Goal: Task Accomplishment & Management: Use online tool/utility

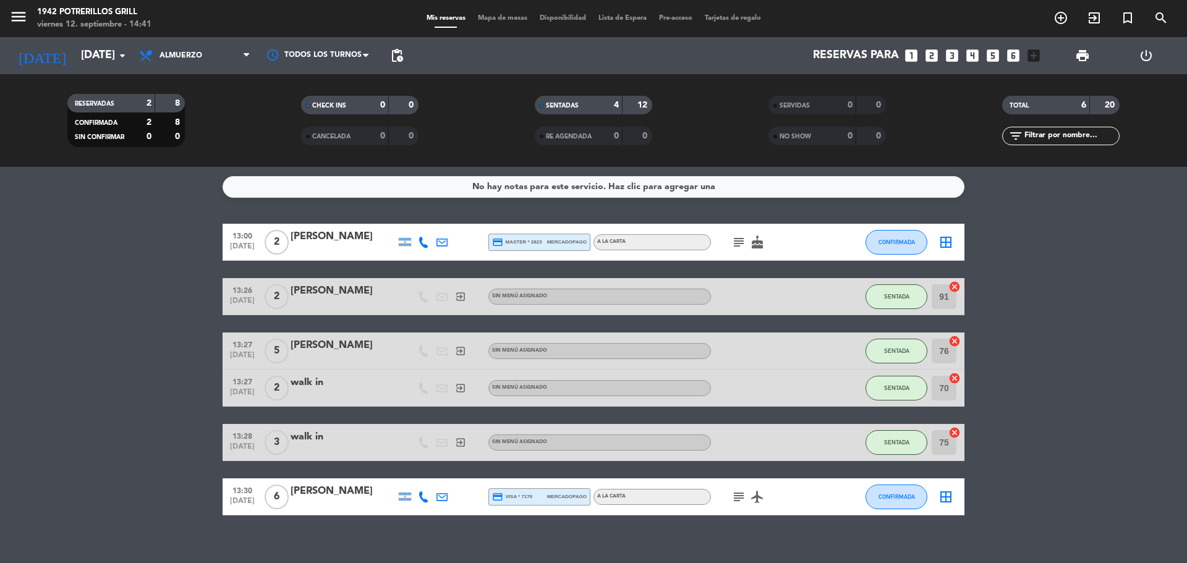
click at [748, 236] on span "subject" at bounding box center [739, 242] width 19 height 15
click at [743, 240] on icon "subject" at bounding box center [739, 242] width 15 height 15
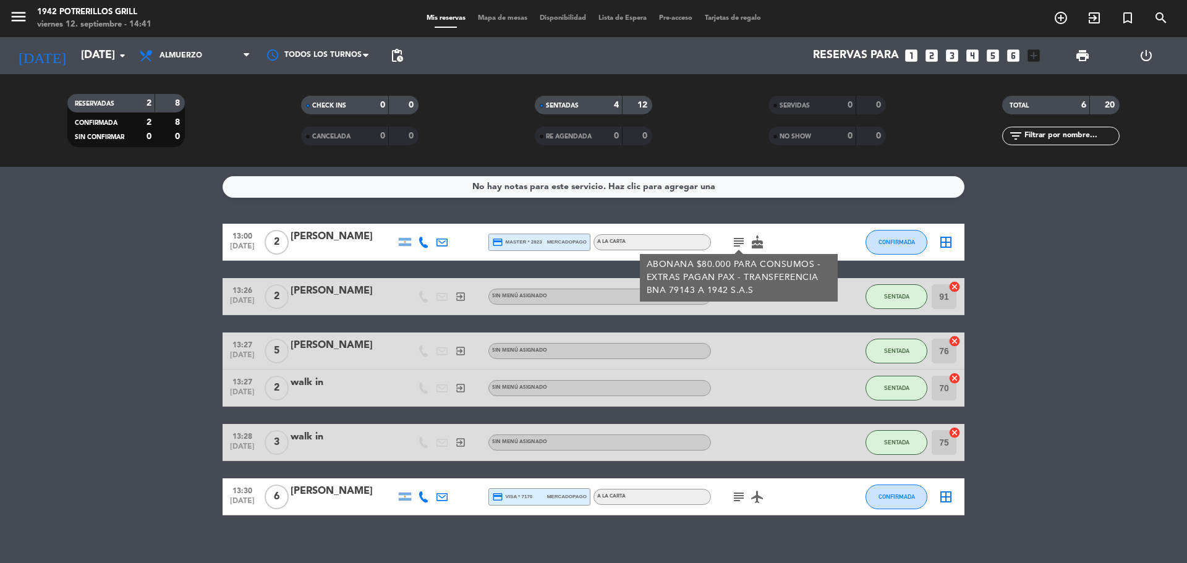
click at [985, 262] on bookings-row "13:00 [DATE] 2 [PERSON_NAME] credit_card master * 2823 mercadopago A LA CARTA s…" at bounding box center [593, 370] width 1187 height 292
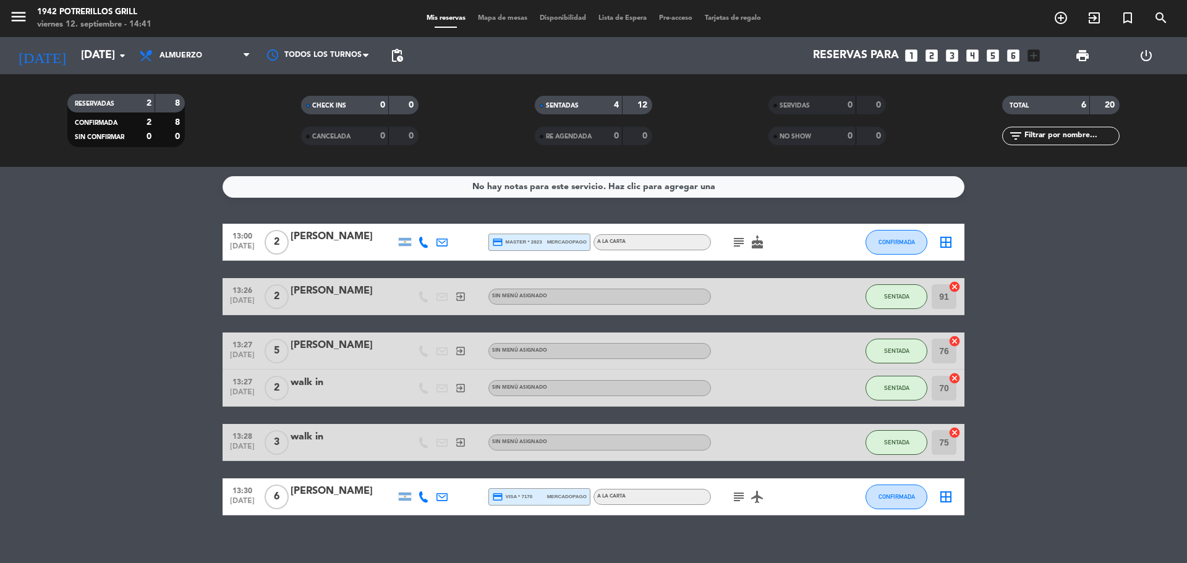
click at [735, 244] on icon "subject" at bounding box center [739, 242] width 15 height 15
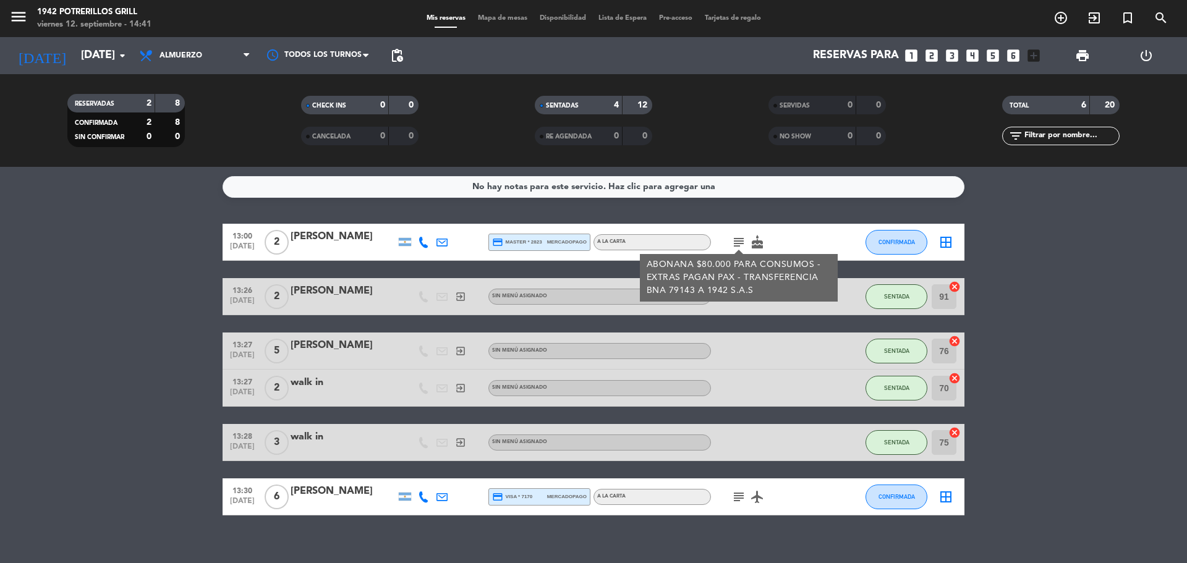
click at [1013, 221] on div "No hay notas para este servicio. Haz clic para agregar una 13:00 [DATE] 2 [PERS…" at bounding box center [593, 365] width 1187 height 396
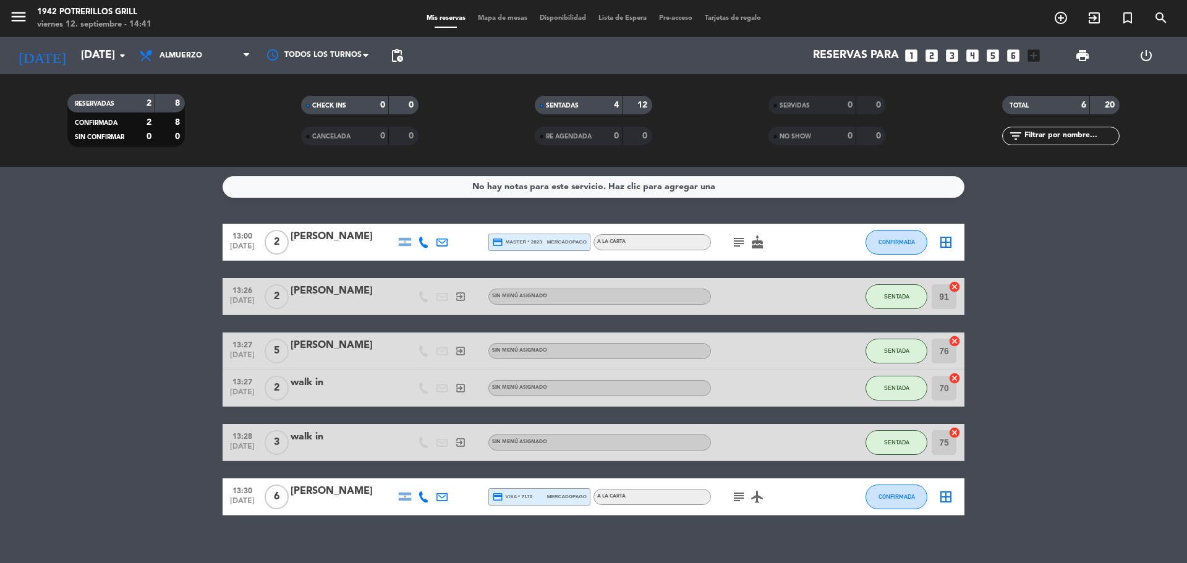
click at [515, 25] on div "menu 1942 Potrerillos Grill [DATE] 12. septiembre - 14:41 Mis reservas Mapa de …" at bounding box center [593, 18] width 1187 height 37
click at [513, 20] on span "Mapa de mesas" at bounding box center [503, 18] width 62 height 7
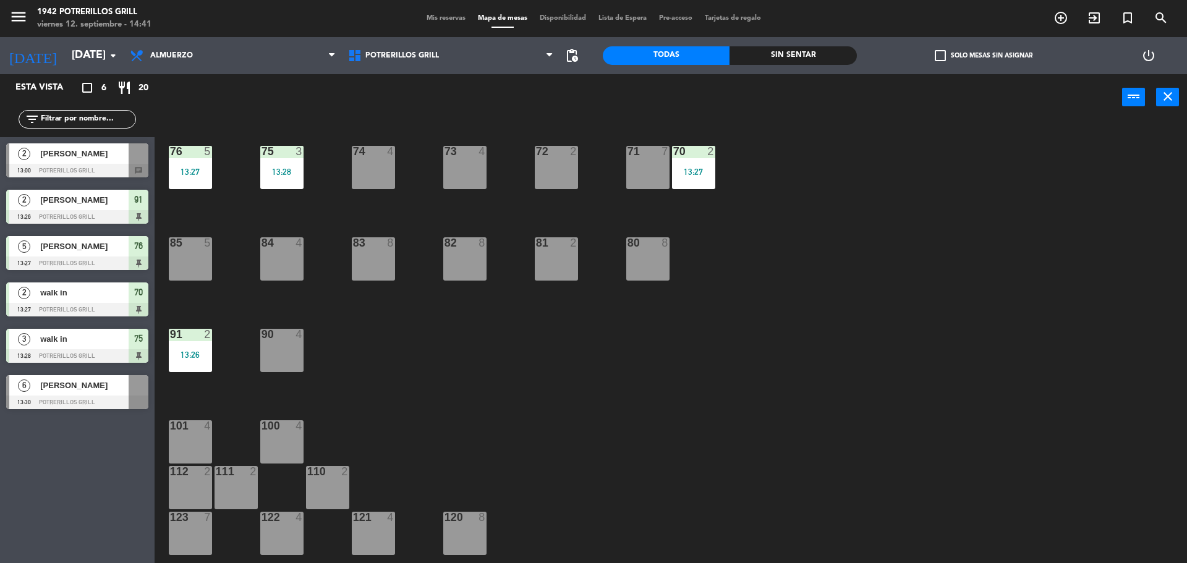
click at [560, 158] on div "72 2" at bounding box center [556, 167] width 43 height 43
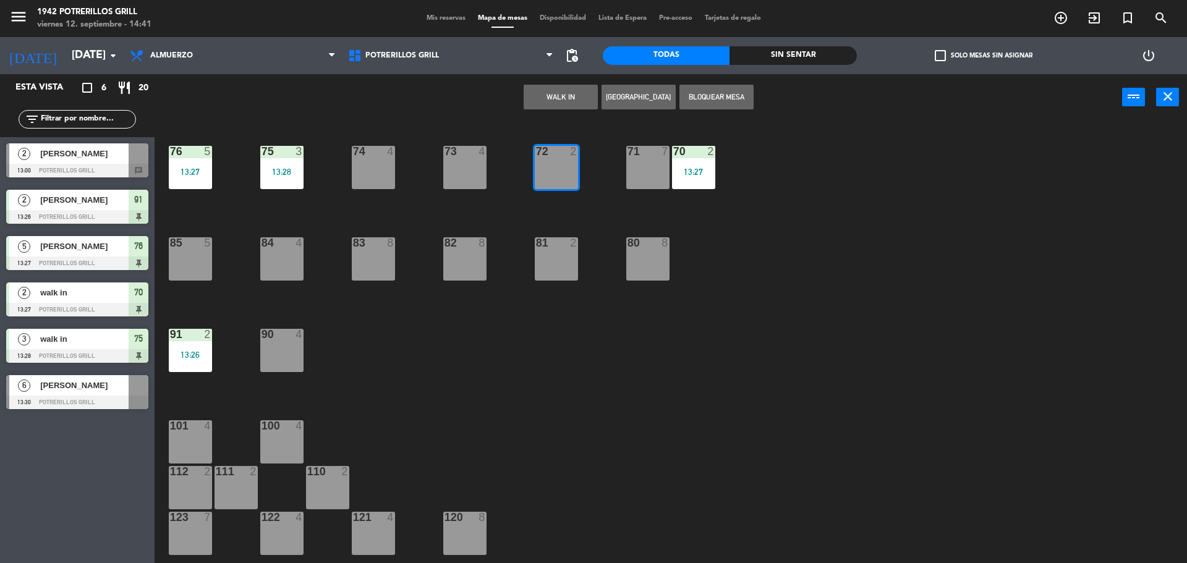
click at [143, 156] on div at bounding box center [139, 153] width 20 height 20
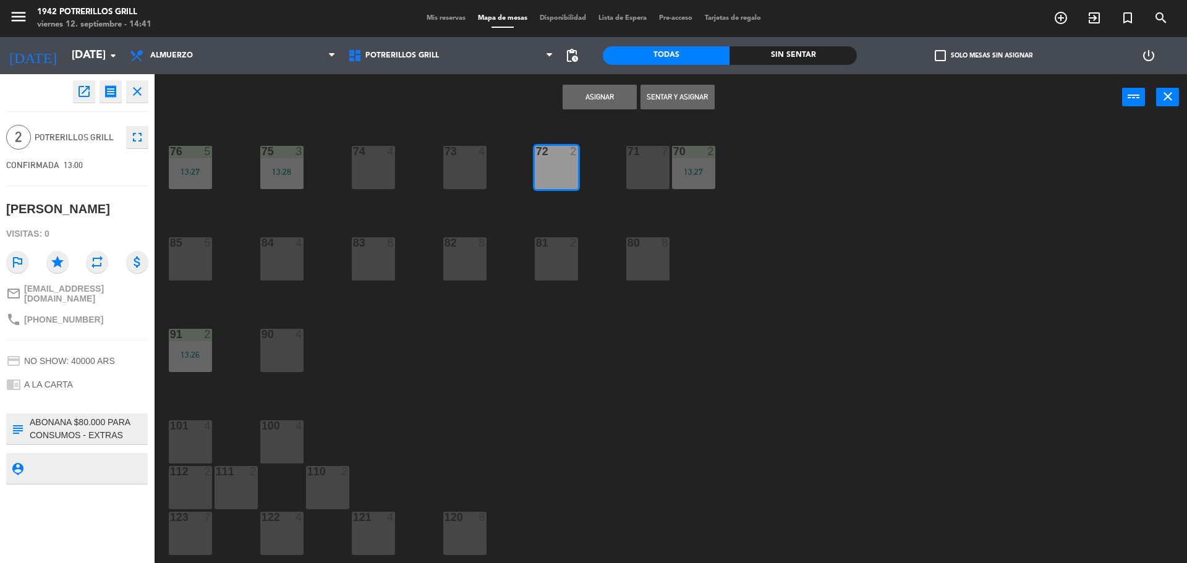
click at [674, 106] on button "Sentar y Asignar" at bounding box center [678, 97] width 74 height 25
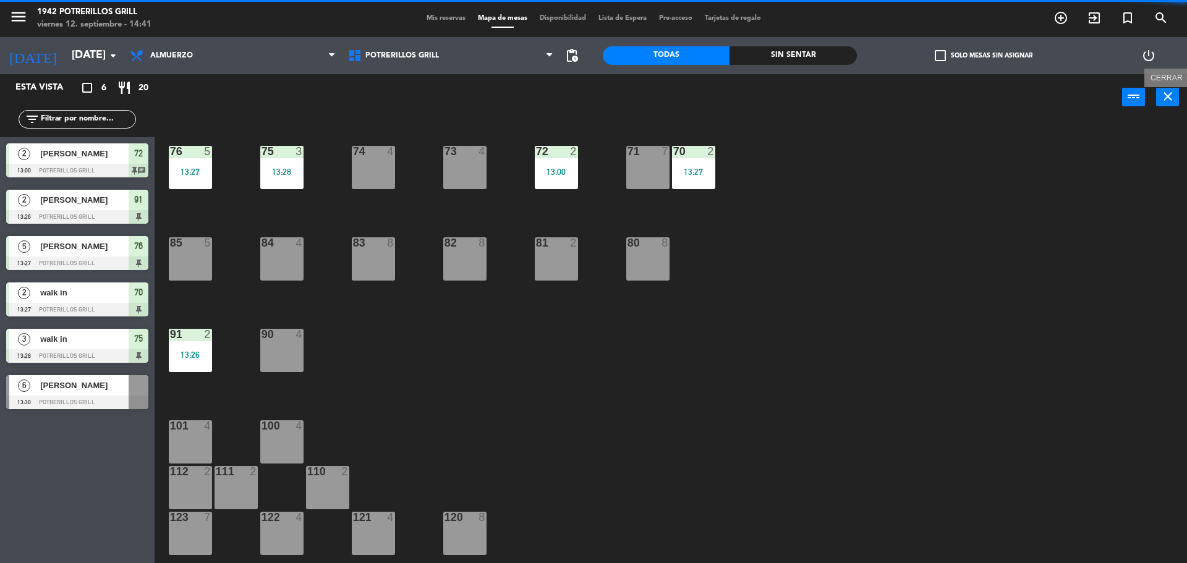
click at [1167, 98] on icon "close" at bounding box center [1168, 96] width 15 height 15
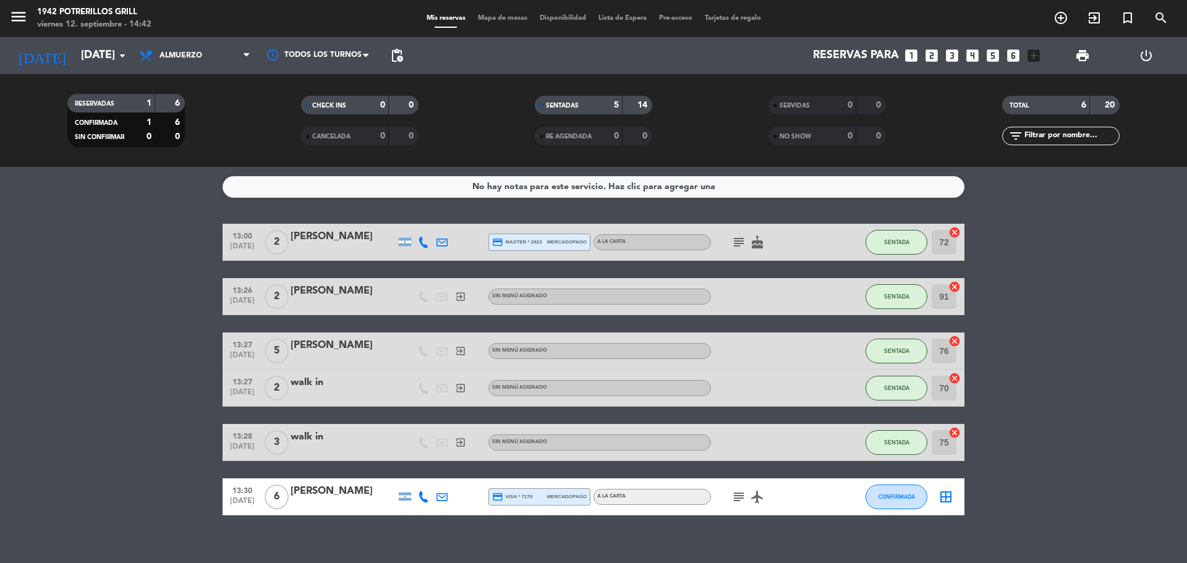
click at [484, 24] on div "Mis reservas Mapa de mesas Disponibilidad Lista de Espera Pre-acceso Tarjetas d…" at bounding box center [594, 18] width 347 height 11
click at [484, 22] on span "Mapa de mesas" at bounding box center [503, 18] width 62 height 7
